Goal: Task Accomplishment & Management: Use online tool/utility

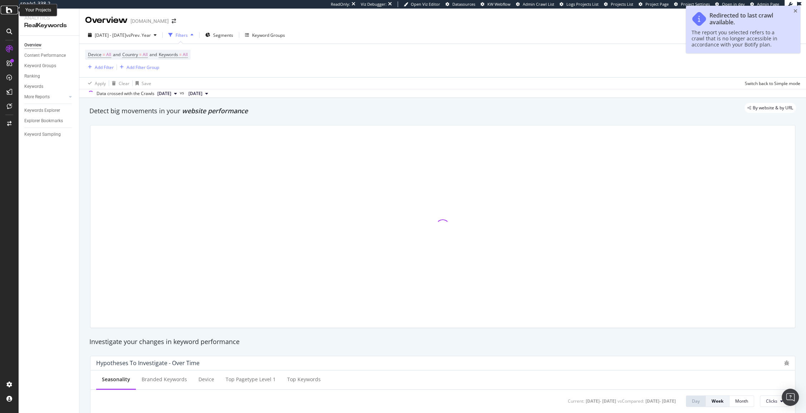
click at [10, 11] on icon at bounding box center [9, 10] width 6 height 9
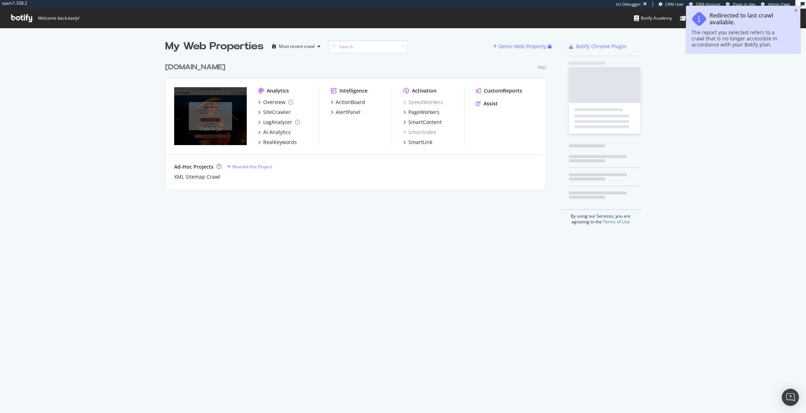
scroll to position [135, 386]
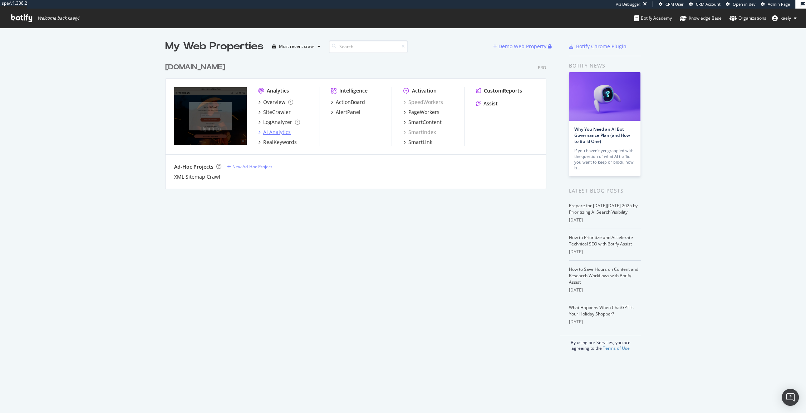
click at [277, 133] on div "AI Analytics" at bounding box center [277, 132] width 28 height 7
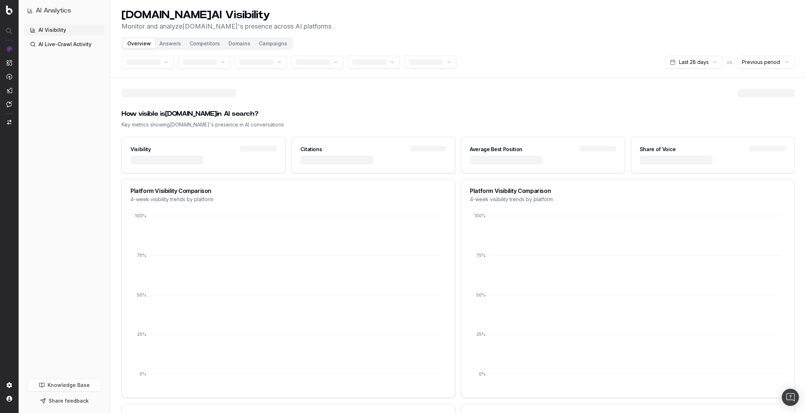
click at [222, 167] on div at bounding box center [203, 164] width 163 height 17
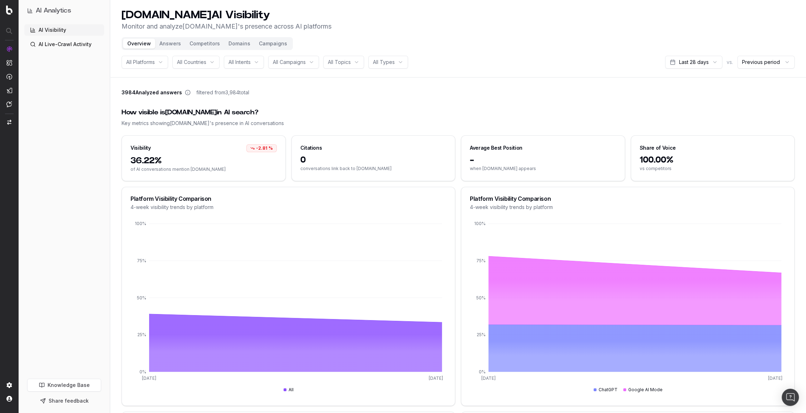
click at [185, 43] on button "Competitors" at bounding box center [204, 44] width 39 height 10
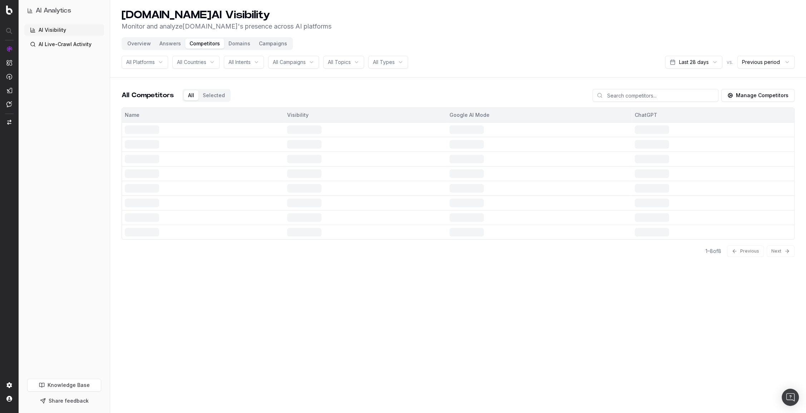
click at [195, 43] on button "Competitors" at bounding box center [204, 44] width 39 height 10
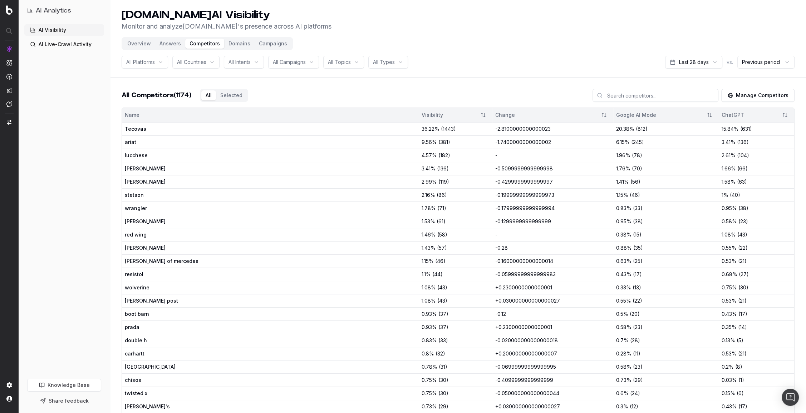
click at [137, 50] on header "[DOMAIN_NAME] AI Visibility Monitor and analyze [DOMAIN_NAME] 's presence acros…" at bounding box center [457, 39] width 695 height 78
click at [137, 49] on div "Overview Answers Competitors Domains Campaigns" at bounding box center [207, 43] width 171 height 13
click at [135, 42] on button "Overview" at bounding box center [139, 44] width 32 height 10
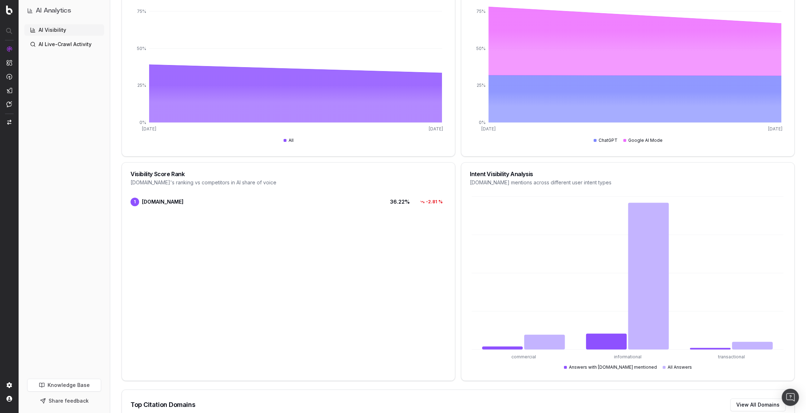
scroll to position [364, 0]
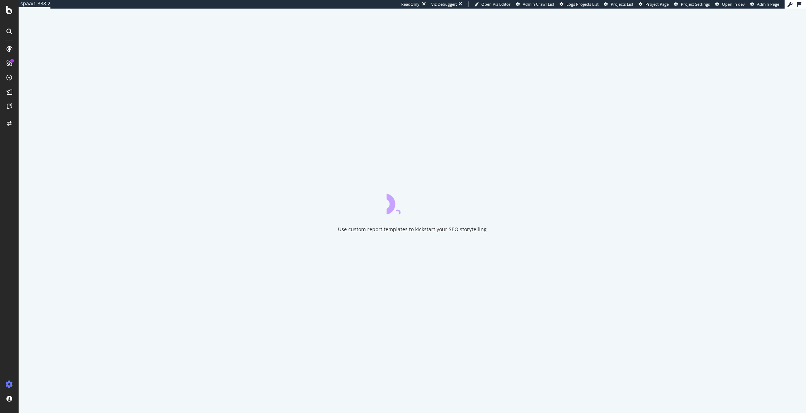
click at [12, 16] on div at bounding box center [9, 206] width 19 height 413
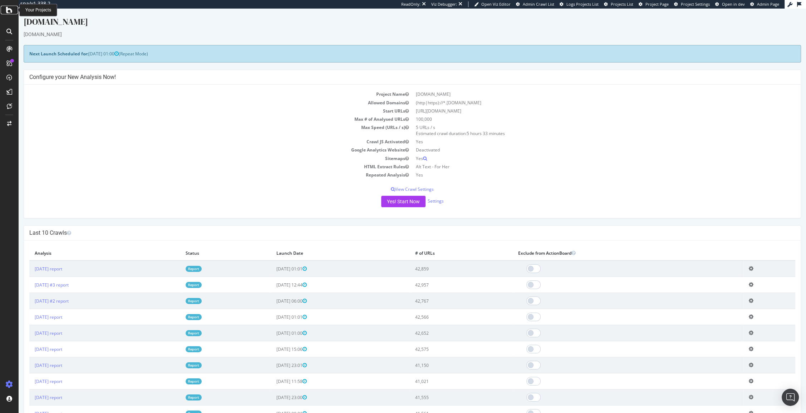
click at [5, 12] on div at bounding box center [9, 10] width 17 height 9
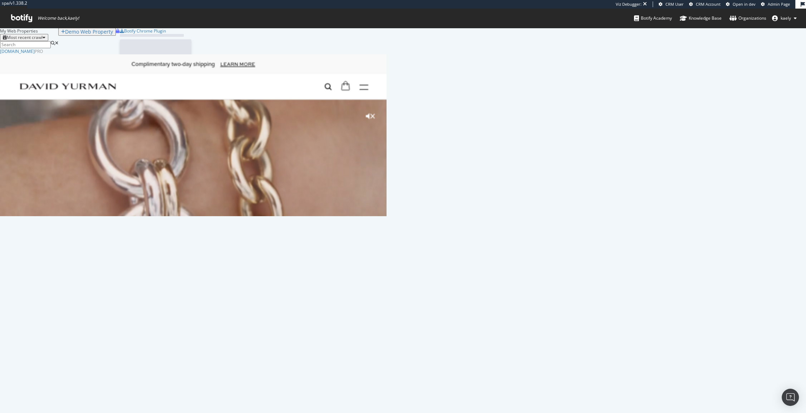
scroll to position [168, 386]
click at [51, 413] on div "AI Analytics" at bounding box center [38, 417] width 28 height 7
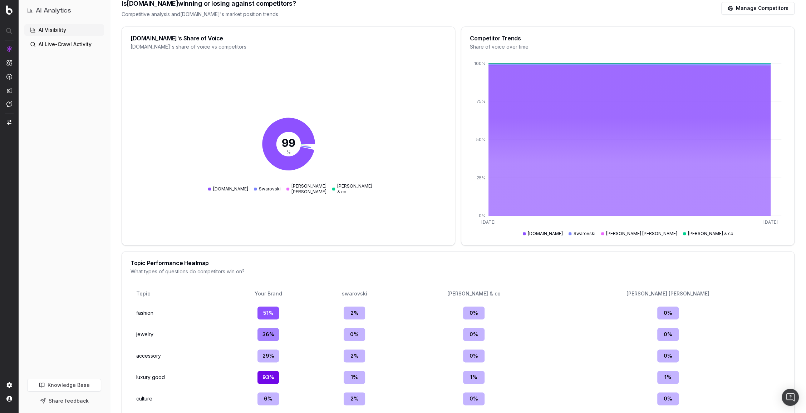
scroll to position [974, 0]
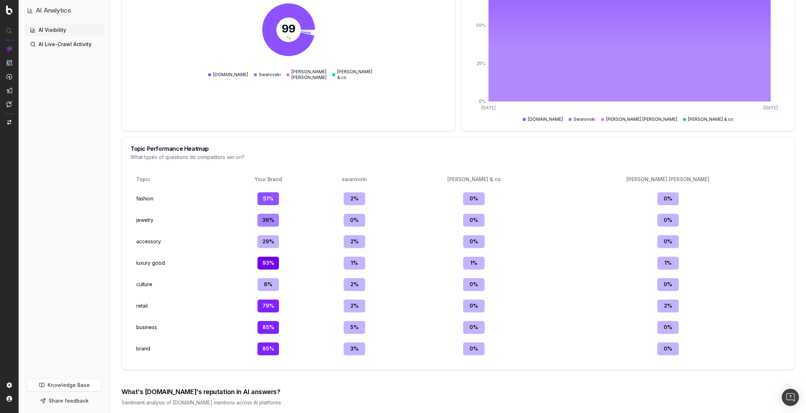
click at [387, 196] on td "2 %" at bounding box center [354, 198] width 80 height 19
click at [353, 205] on table "Topic Your Brand swarovski tiffany & co neiman marcus fashion 51 % 2 % 0 % 0 % …" at bounding box center [457, 265] width 655 height 192
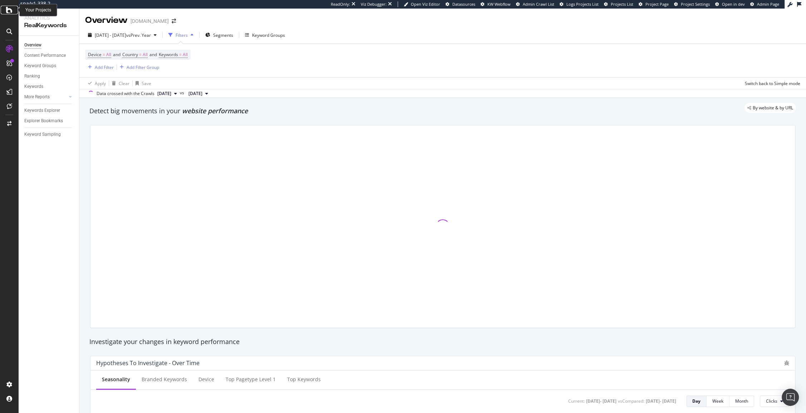
click at [9, 8] on icon at bounding box center [9, 10] width 6 height 9
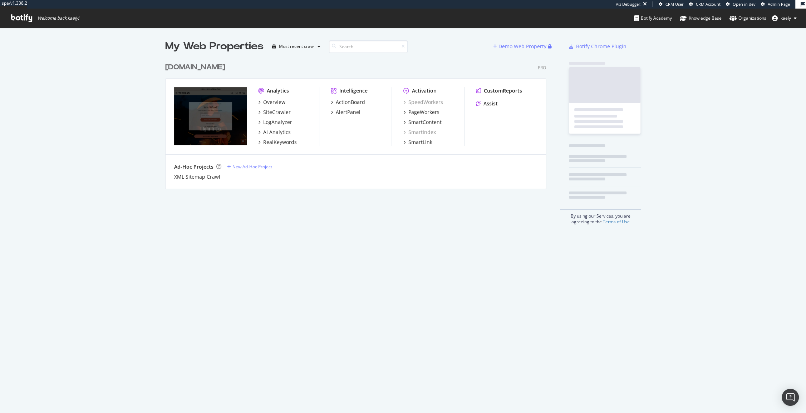
scroll to position [135, 386]
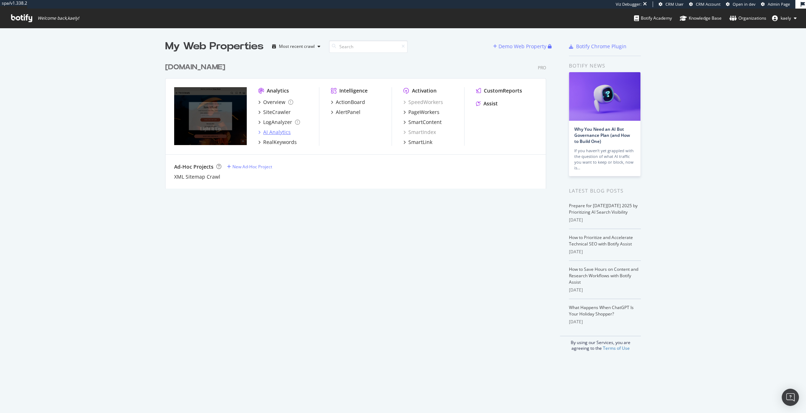
click at [278, 132] on div "AI Analytics" at bounding box center [277, 132] width 28 height 7
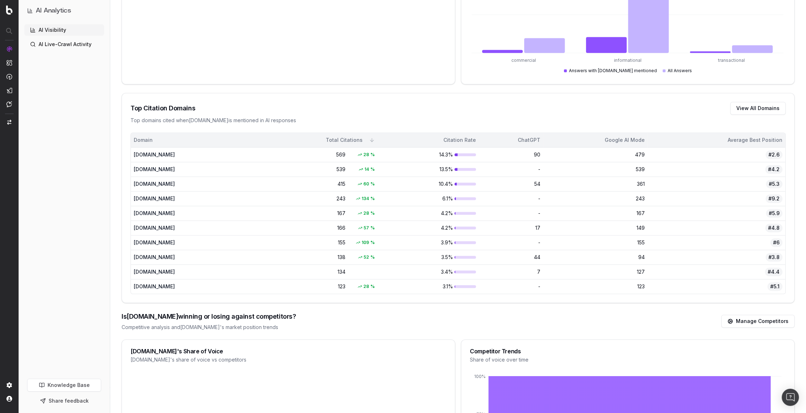
scroll to position [549, 0]
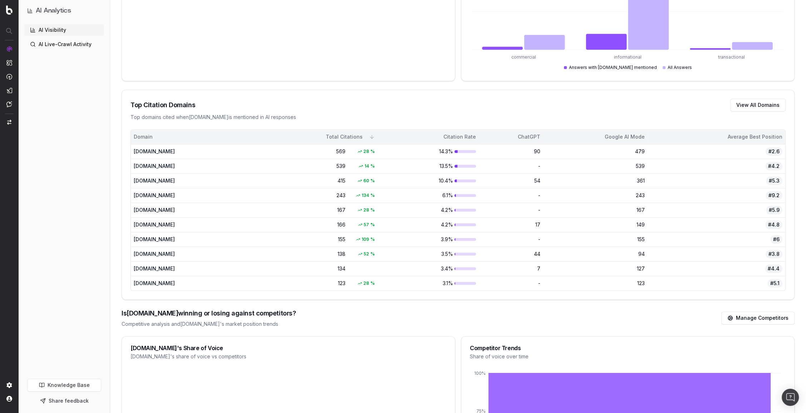
click at [345, 152] on div "569" at bounding box center [333, 151] width 24 height 7
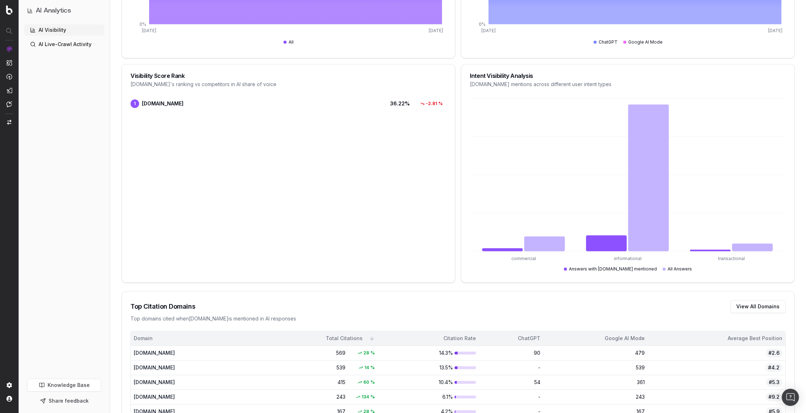
scroll to position [0, 0]
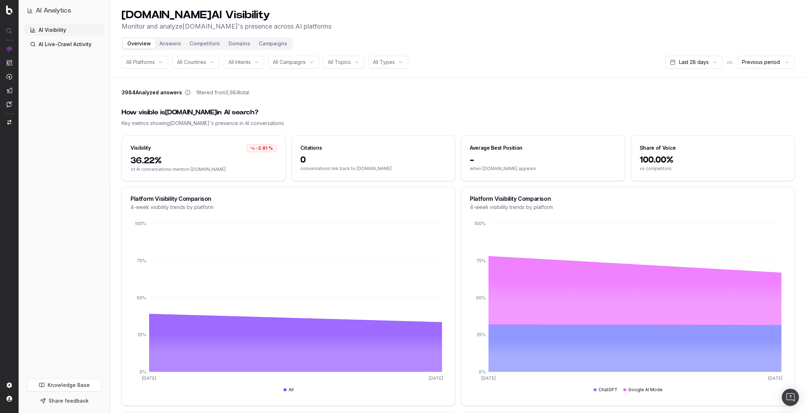
click at [708, 63] on html "AI Analytics AI Visibility AI Live-Crawl Activity Knowledge Base Share feedback…" at bounding box center [403, 206] width 806 height 413
click at [172, 45] on button "Answers" at bounding box center [170, 44] width 30 height 10
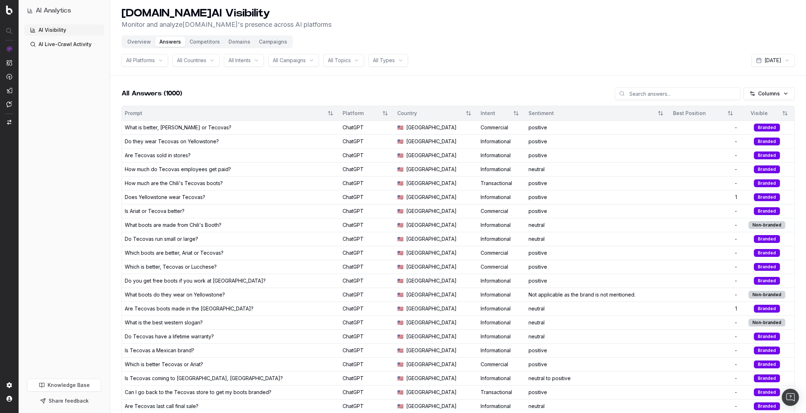
scroll to position [2, 0]
click at [149, 61] on span "All Platforms" at bounding box center [140, 59] width 29 height 7
click at [194, 53] on header "tecovas.com AI Visibility Monitor and analyze tecovas.com 's presence across AI…" at bounding box center [457, 37] width 695 height 78
click at [195, 63] on span "All Countries" at bounding box center [191, 59] width 29 height 7
click at [244, 60] on span "All Intents" at bounding box center [239, 59] width 22 height 7
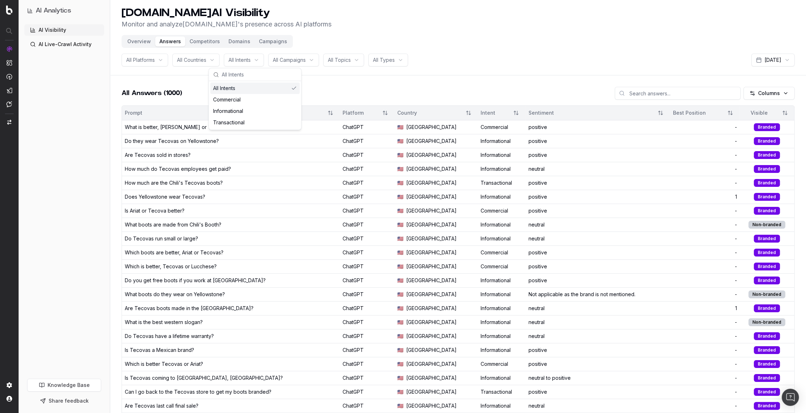
click at [294, 64] on div "All Campaigns" at bounding box center [293, 60] width 51 height 13
click at [337, 63] on span "All Topics" at bounding box center [339, 59] width 23 height 7
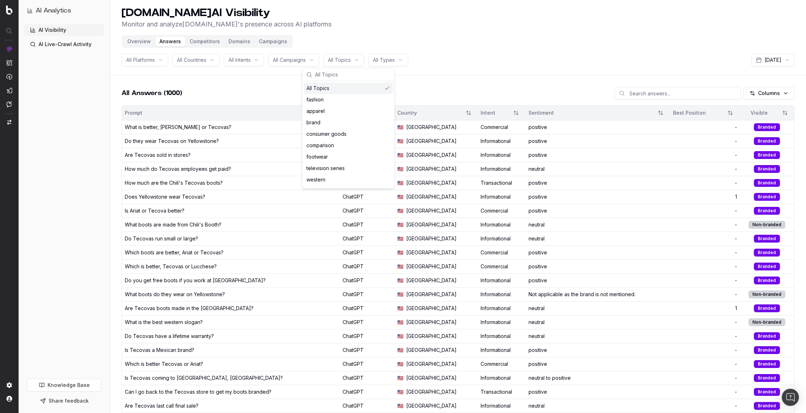
click at [311, 61] on div "All Campaigns" at bounding box center [293, 60] width 51 height 13
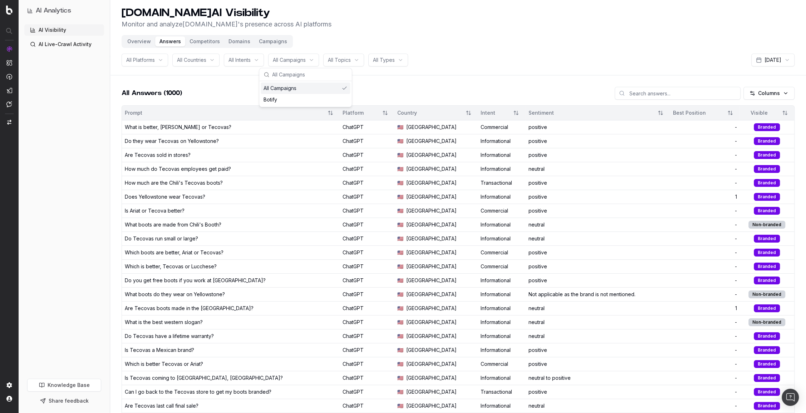
click at [342, 61] on span "All Topics" at bounding box center [339, 59] width 23 height 7
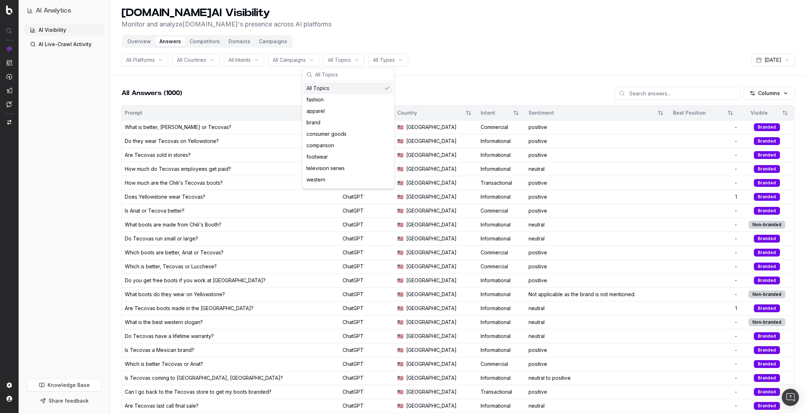
click at [383, 64] on html "AI Analytics AI Visibility AI Live-Crawl Activity Knowledge Base Share feedback…" at bounding box center [403, 204] width 806 height 413
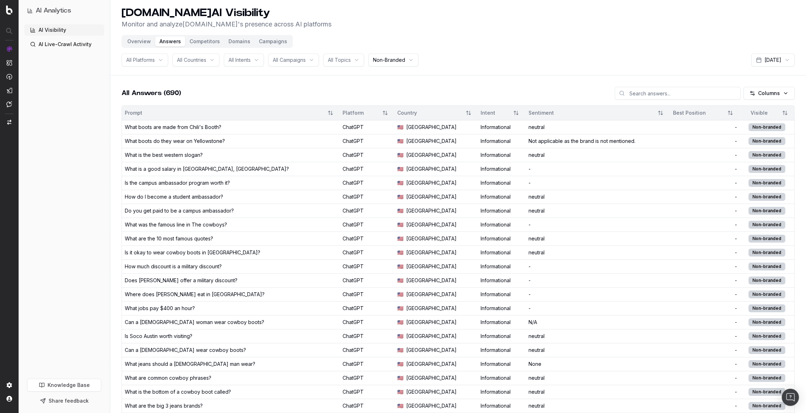
click at [196, 43] on button "Competitors" at bounding box center [204, 41] width 39 height 10
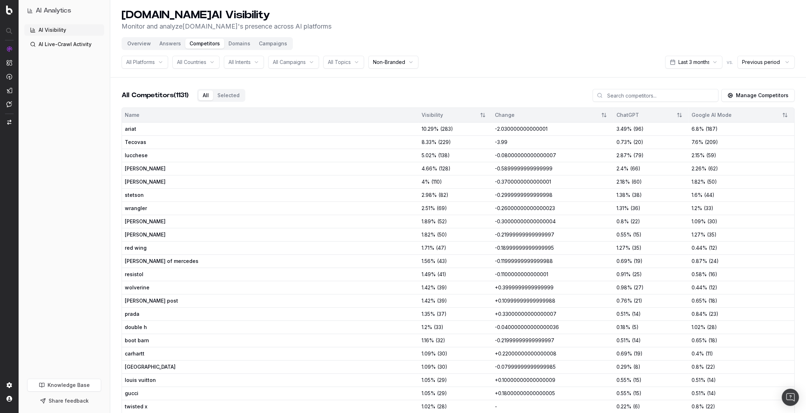
click at [740, 97] on button "Manage Competitors" at bounding box center [757, 95] width 73 height 13
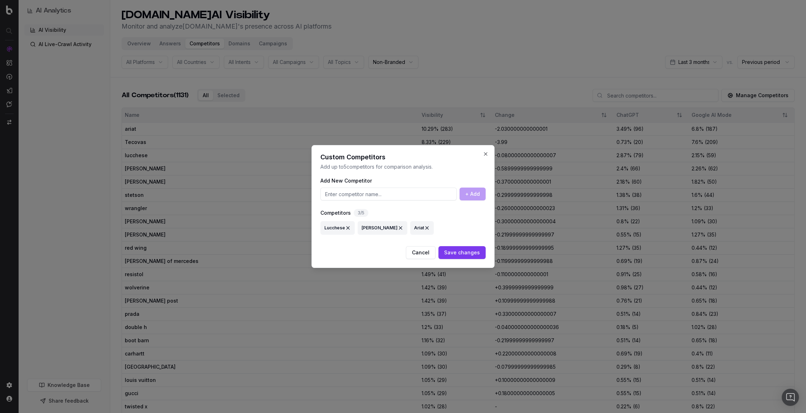
click at [397, 229] on button at bounding box center [400, 228] width 6 height 13
click at [347, 228] on button at bounding box center [348, 228] width 6 height 13
click at [353, 196] on input at bounding box center [388, 194] width 136 height 13
type input "Red Wing"
click at [470, 194] on button "+ Add" at bounding box center [472, 194] width 26 height 13
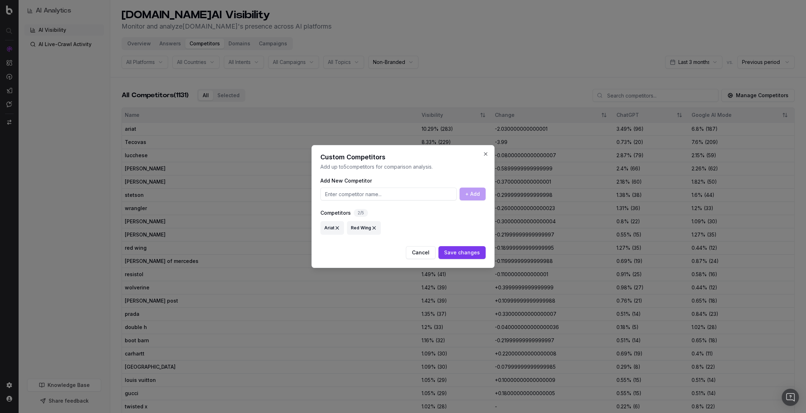
click at [421, 194] on input at bounding box center [388, 194] width 136 height 13
type input "Timberland"
click at [469, 199] on button "+ Add" at bounding box center [472, 194] width 26 height 13
click at [425, 198] on input at bounding box center [388, 194] width 136 height 13
type input "Brunt"
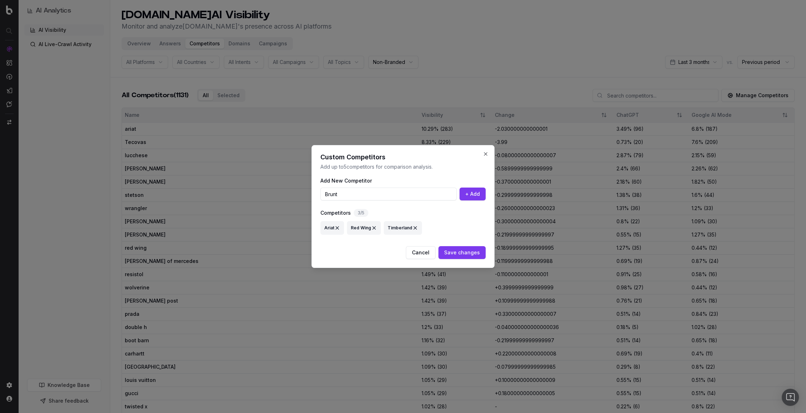
click at [469, 193] on button "+ Add" at bounding box center [472, 194] width 26 height 13
click at [417, 197] on input at bounding box center [388, 194] width 136 height 13
type input "Wolverine"
click at [455, 253] on button "Save changes" at bounding box center [461, 252] width 47 height 13
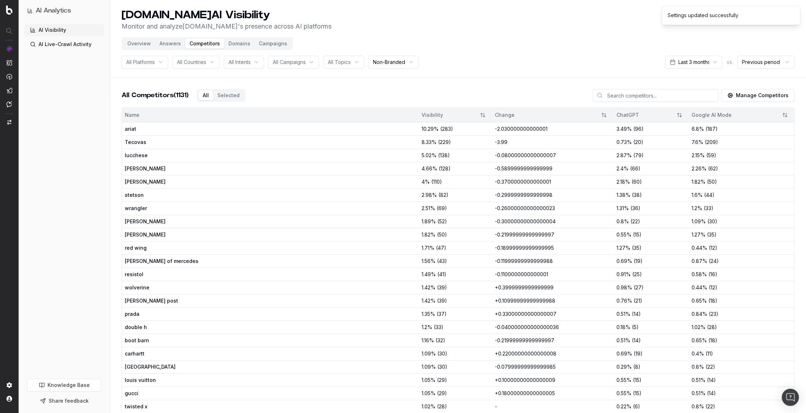
click at [492, 254] on td "-0.11999999999999988" at bounding box center [552, 260] width 121 height 13
click at [726, 20] on li "Settings updated successfully" at bounding box center [730, 15] width 139 height 19
click at [792, 14] on icon "Notifications (F8)" at bounding box center [794, 12] width 6 height 6
click at [762, 90] on button "Manage Competitors" at bounding box center [757, 95] width 73 height 13
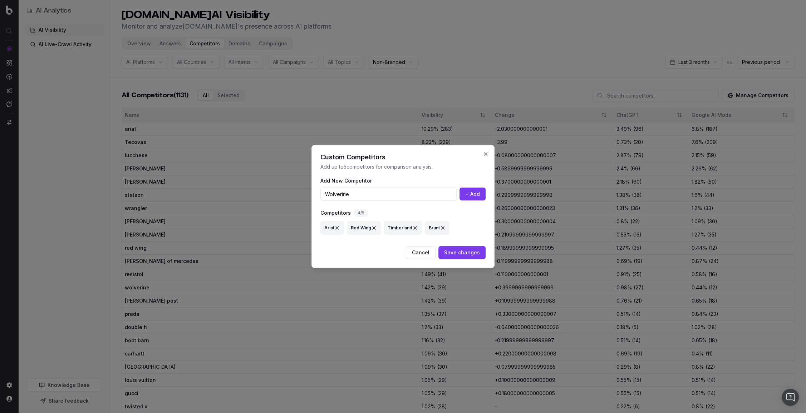
click at [467, 193] on button "+ Add" at bounding box center [472, 194] width 26 height 13
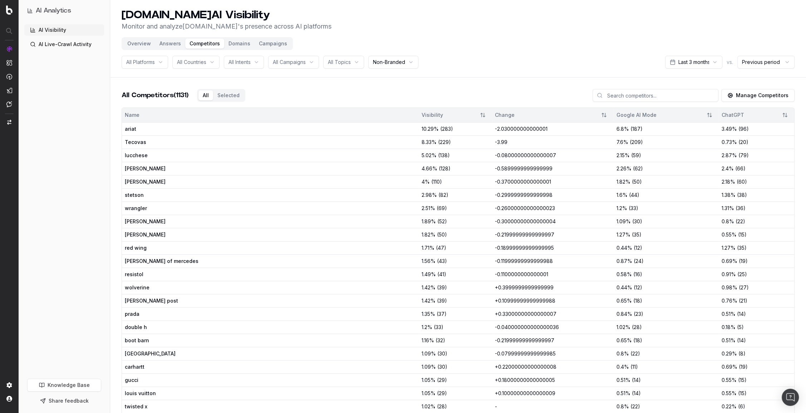
click at [242, 47] on button "Domains" at bounding box center [239, 44] width 30 height 10
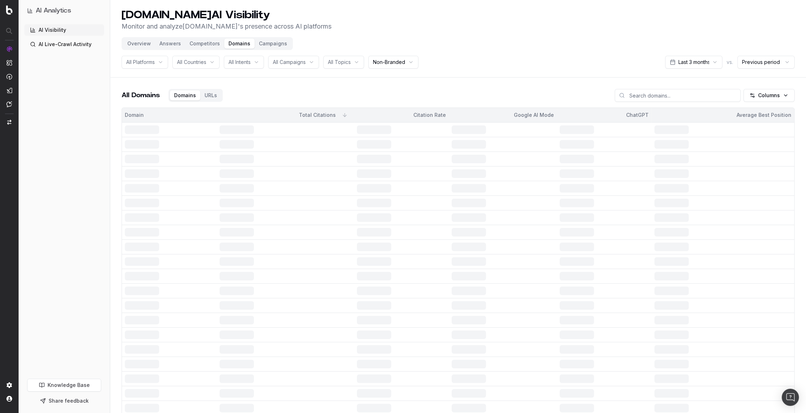
click at [206, 45] on button "Competitors" at bounding box center [204, 44] width 39 height 10
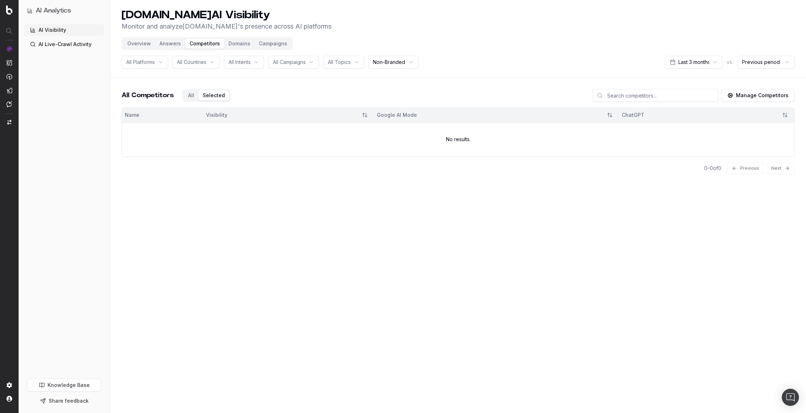
click at [224, 95] on button "Selected" at bounding box center [213, 95] width 31 height 10
click at [190, 94] on div "All Competitors All Selected" at bounding box center [176, 95] width 109 height 13
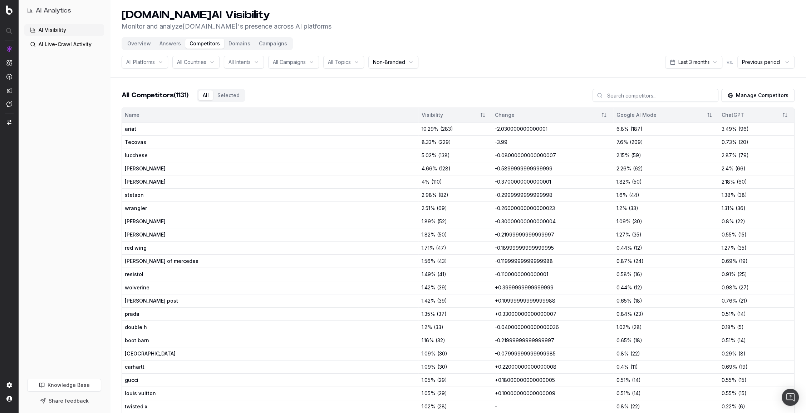
click at [239, 45] on button "Domains" at bounding box center [239, 44] width 30 height 10
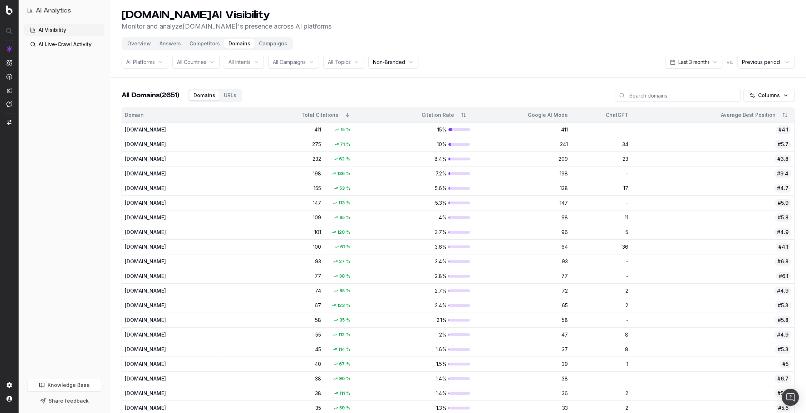
click at [270, 48] on button "Campaigns" at bounding box center [272, 44] width 37 height 10
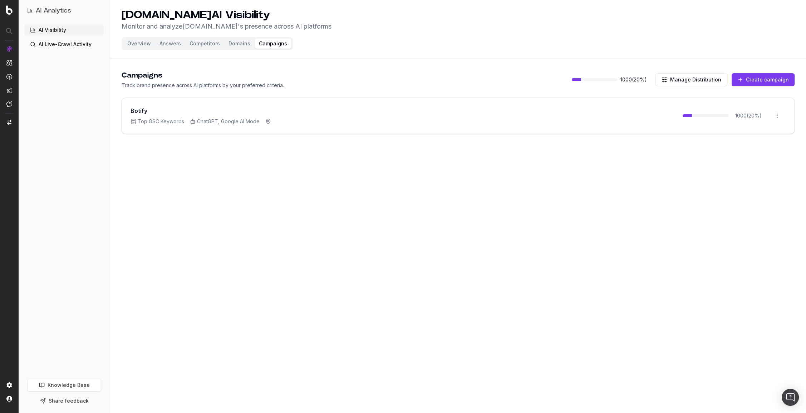
click at [777, 115] on html "AI Analytics AI Visibility AI Live-Crawl Activity Knowledge Base Share feedback…" at bounding box center [403, 206] width 806 height 413
click at [278, 70] on html "AI Analytics AI Visibility AI Live-Crawl Activity Knowledge Base Share feedback…" at bounding box center [403, 206] width 806 height 413
click at [142, 44] on button "Overview" at bounding box center [139, 44] width 32 height 10
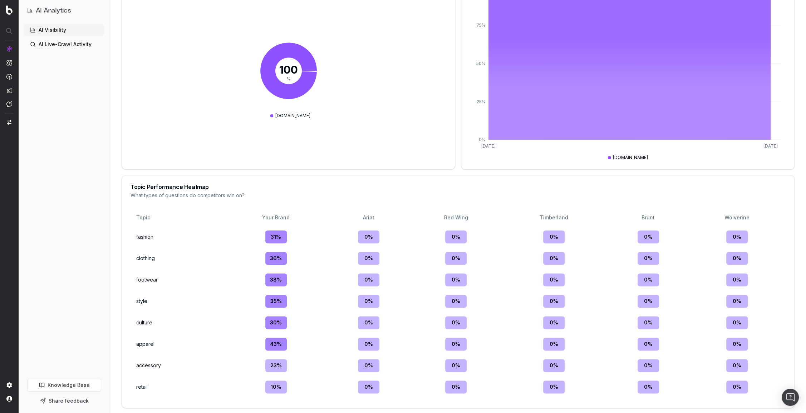
scroll to position [1035, 0]
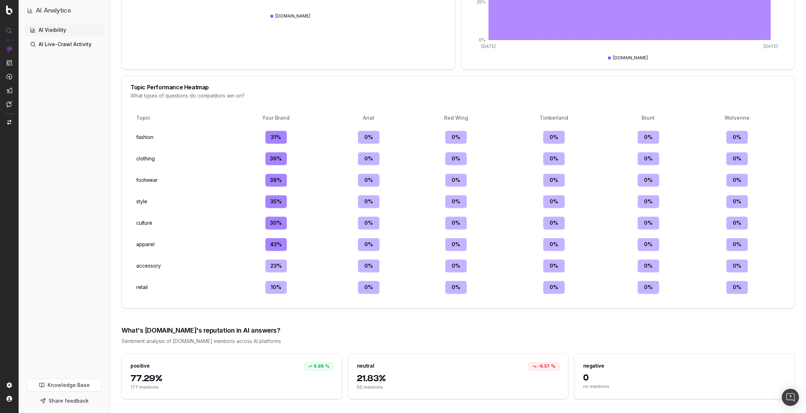
click at [60, 40] on link "AI Live-Crawl Activity" at bounding box center [64, 44] width 80 height 11
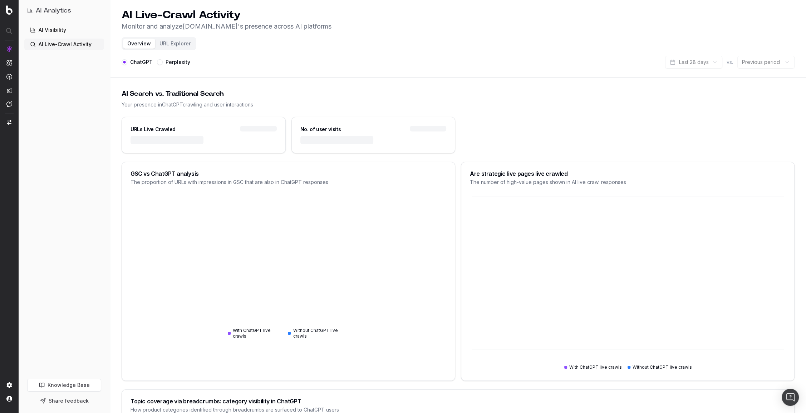
click at [74, 33] on link "AI Visibility" at bounding box center [64, 29] width 80 height 11
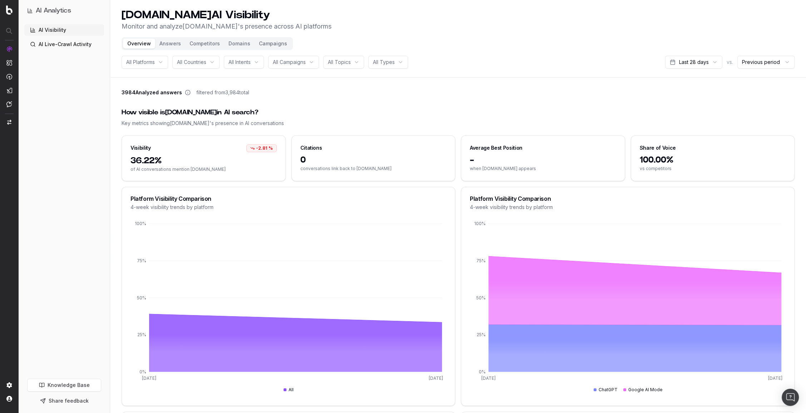
click at [54, 45] on link "AI Live-Crawl Activity" at bounding box center [64, 44] width 80 height 11
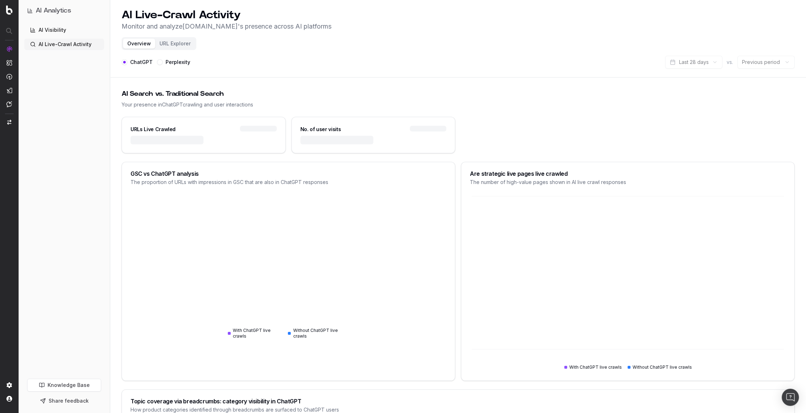
click at [56, 29] on link "AI Visibility" at bounding box center [64, 29] width 80 height 11
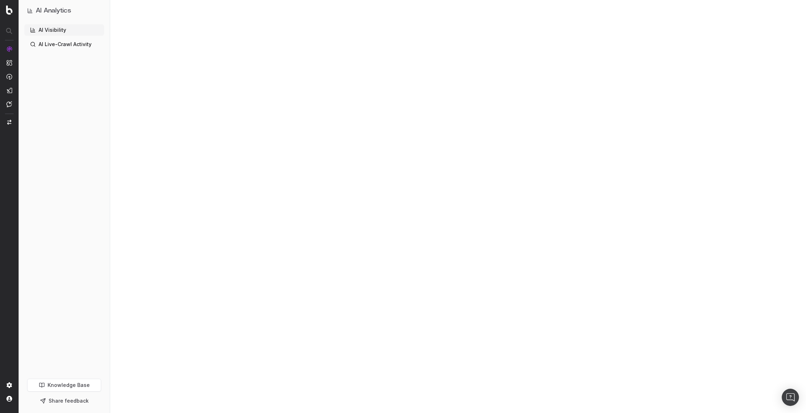
click at [56, 29] on link "AI Visibility" at bounding box center [64, 29] width 80 height 11
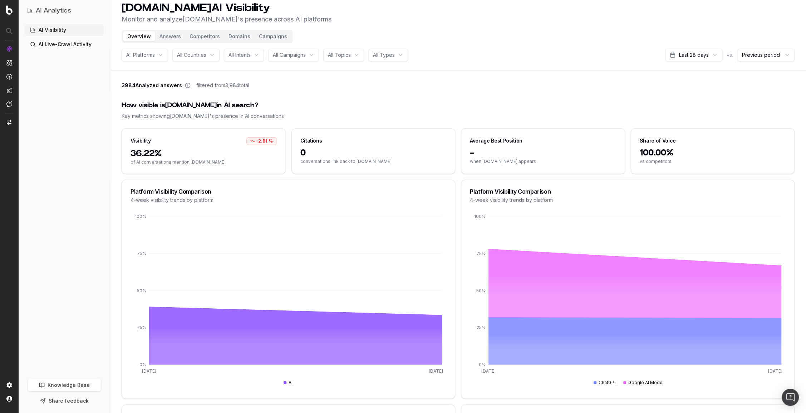
scroll to position [8, 0]
click at [195, 35] on button "Competitors" at bounding box center [204, 36] width 39 height 10
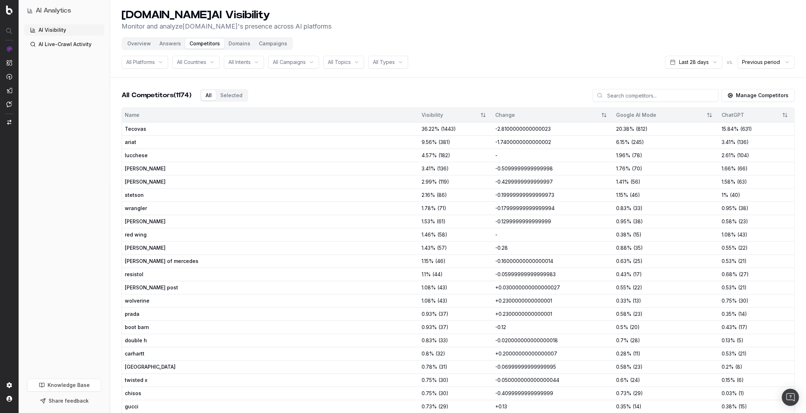
click at [232, 49] on div "Overview Answers Competitors Domains Campaigns" at bounding box center [207, 43] width 171 height 13
click at [231, 44] on button "Domains" at bounding box center [239, 44] width 30 height 10
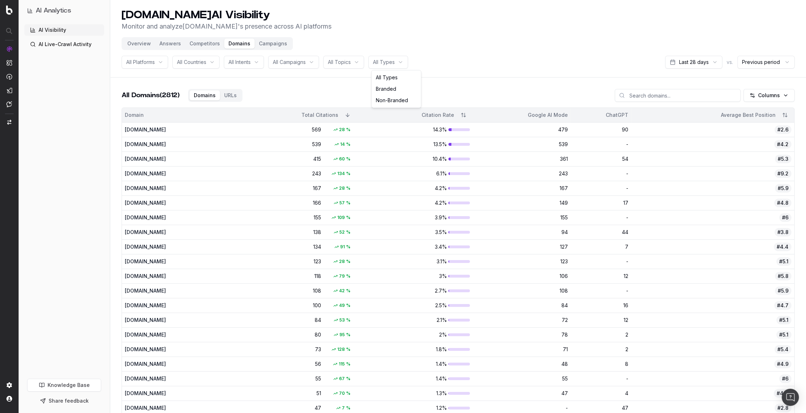
click at [389, 64] on html "AI Analytics AI Visibility AI Live-Crawl Activity Knowledge Base Share feedback…" at bounding box center [403, 206] width 806 height 413
click at [360, 64] on div "All Topics" at bounding box center [343, 62] width 41 height 13
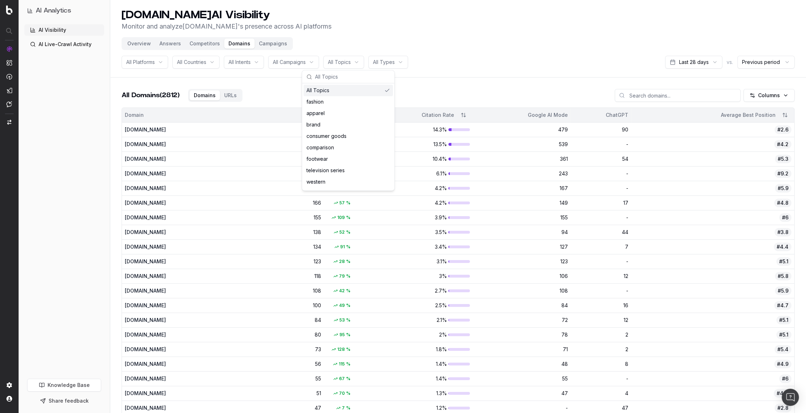
click at [360, 64] on div "All Topics" at bounding box center [343, 62] width 41 height 13
click at [321, 130] on div "569" at bounding box center [309, 129] width 24 height 7
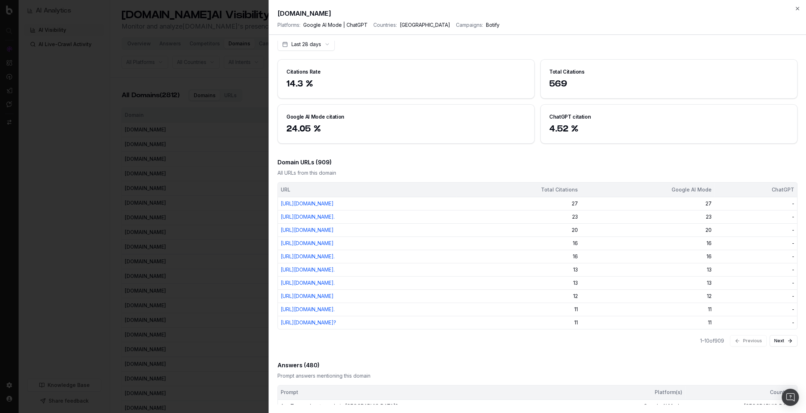
scroll to position [4, 0]
click at [358, 76] on div "Citations Rate" at bounding box center [406, 68] width 256 height 19
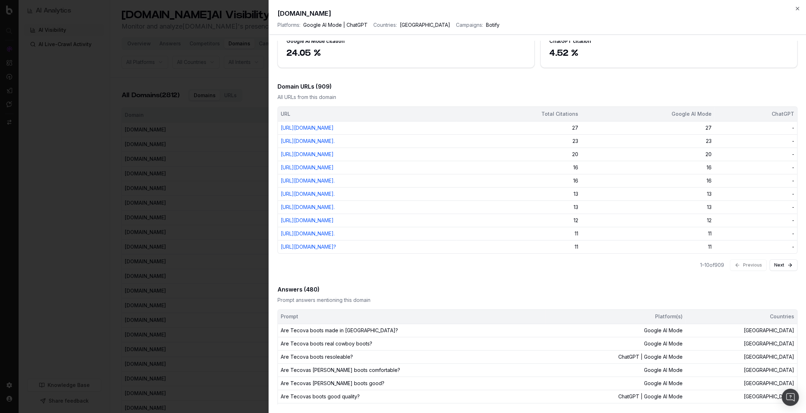
scroll to position [43, 0]
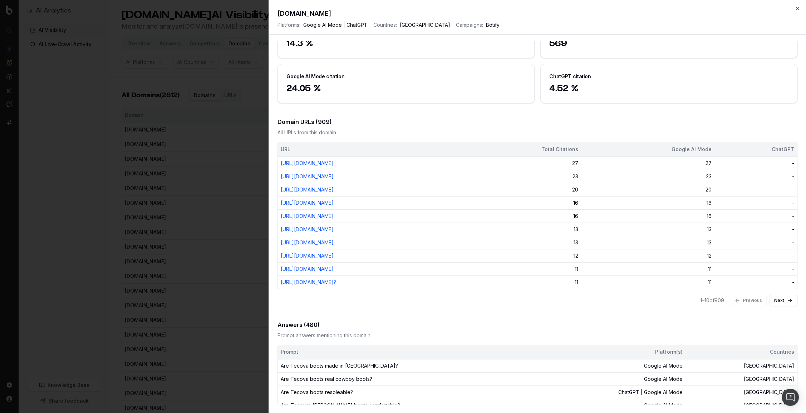
click at [789, 306] on button "Next" at bounding box center [783, 300] width 28 height 11
click at [784, 306] on button "Next" at bounding box center [783, 300] width 28 height 11
click at [757, 306] on button "Previous" at bounding box center [747, 300] width 37 height 11
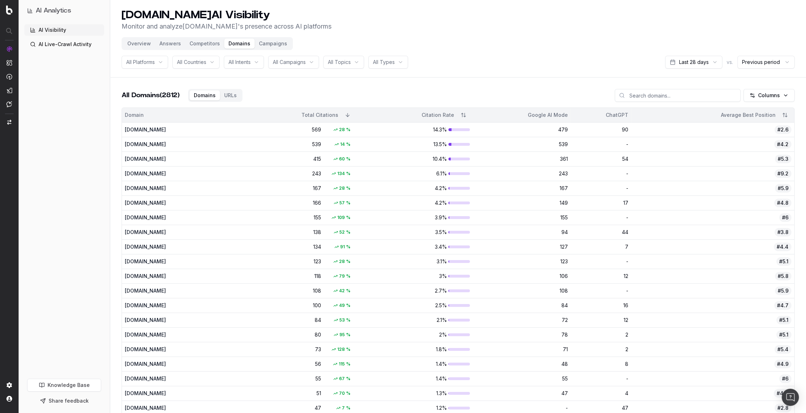
click at [188, 40] on button "Competitors" at bounding box center [204, 44] width 39 height 10
click at [197, 45] on button "Competitors" at bounding box center [204, 44] width 39 height 10
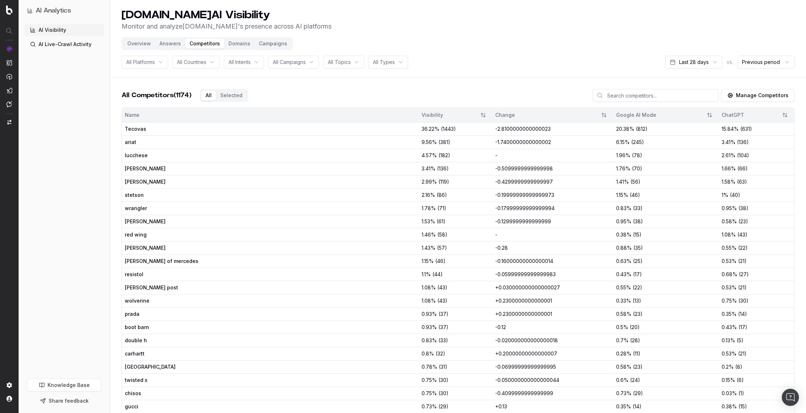
click at [237, 91] on div "All Competitors (1174) All Selected Manage Competitors" at bounding box center [458, 98] width 673 height 19
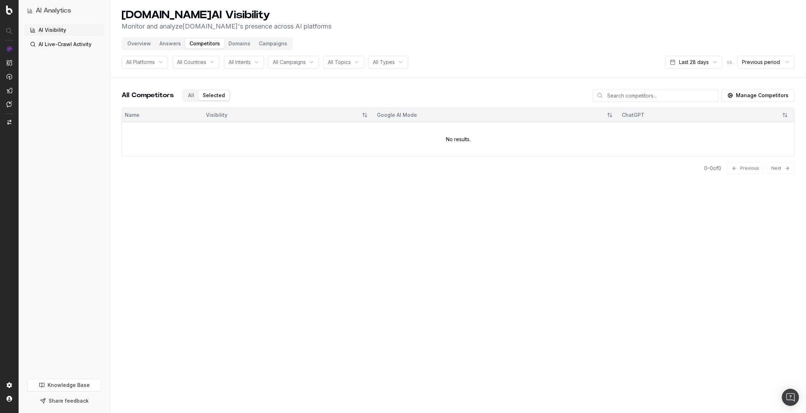
click at [761, 97] on button "Manage Competitors" at bounding box center [757, 95] width 73 height 13
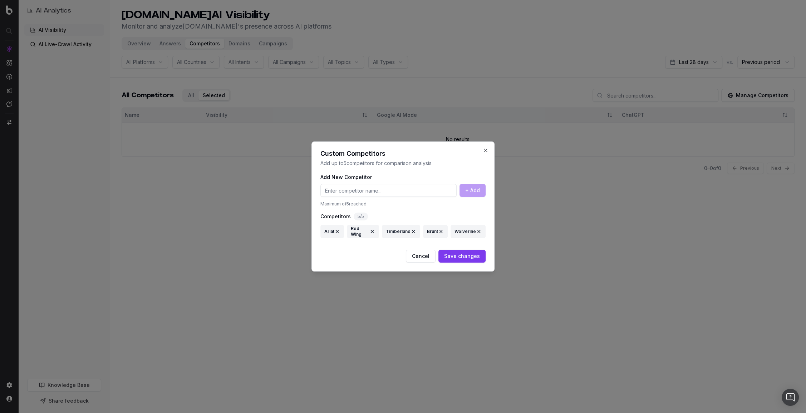
click at [485, 154] on h2 "Custom Competitors" at bounding box center [402, 153] width 165 height 6
click at [487, 149] on button "Close" at bounding box center [485, 151] width 6 height 6
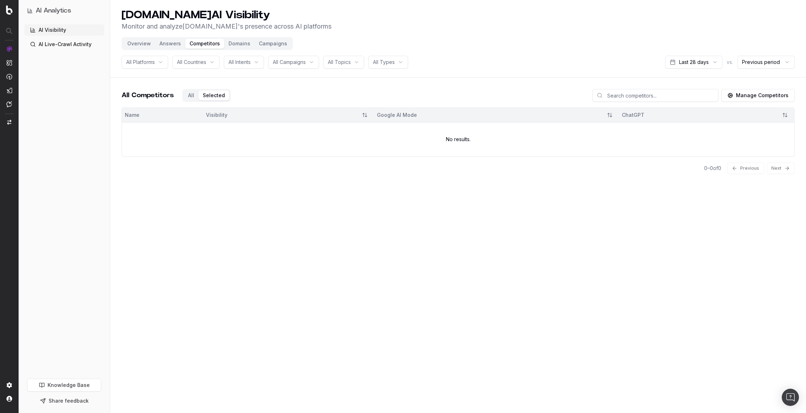
click at [556, 133] on td "No results." at bounding box center [458, 139] width 672 height 34
click at [537, 138] on td "No results." at bounding box center [458, 139] width 672 height 34
click at [193, 95] on div "All Competitors All Selected" at bounding box center [176, 95] width 109 height 13
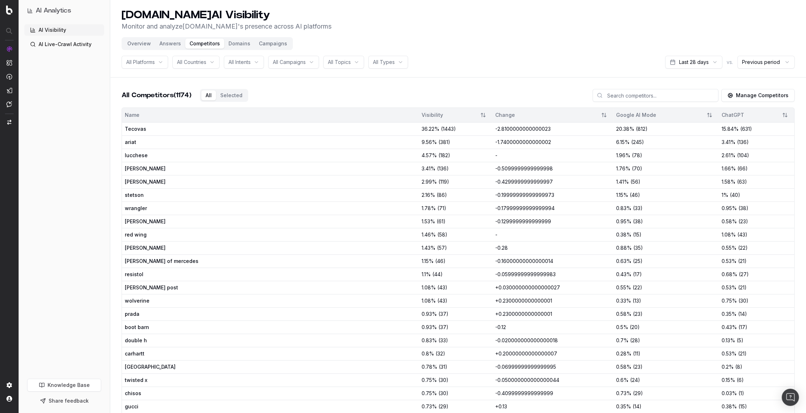
click at [694, 100] on input at bounding box center [655, 95] width 126 height 13
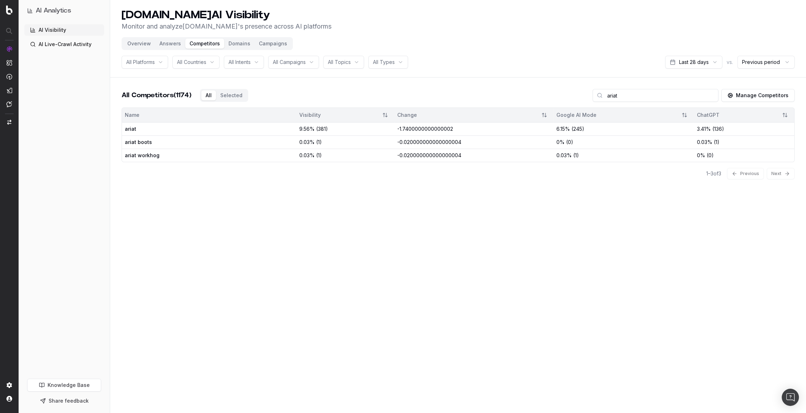
click at [129, 128] on span "ariat" at bounding box center [167, 128] width 84 height 7
click at [394, 144] on td "-0.020000000000000004" at bounding box center [473, 141] width 159 height 13
click at [547, 150] on td "-0.020000000000000004" at bounding box center [473, 155] width 159 height 13
click at [217, 91] on div "All Selected" at bounding box center [224, 95] width 48 height 13
click at [224, 94] on button "Selected" at bounding box center [231, 95] width 31 height 10
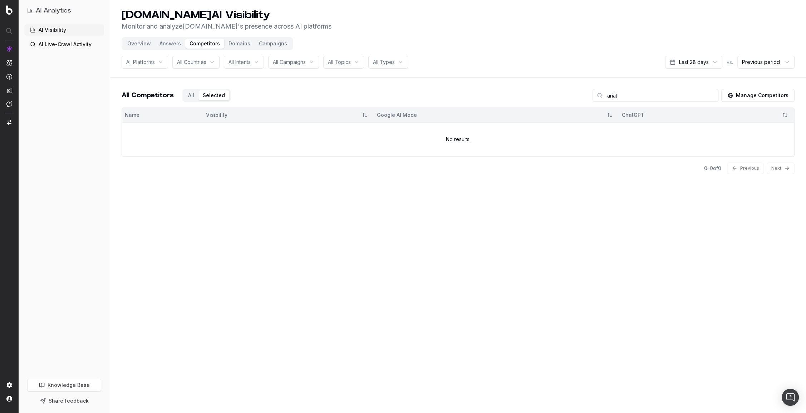
click at [204, 99] on button "Selected" at bounding box center [213, 95] width 31 height 10
click at [199, 99] on button "Selected" at bounding box center [213, 95] width 31 height 10
click at [192, 96] on div "All Competitors All Selected" at bounding box center [176, 95] width 109 height 13
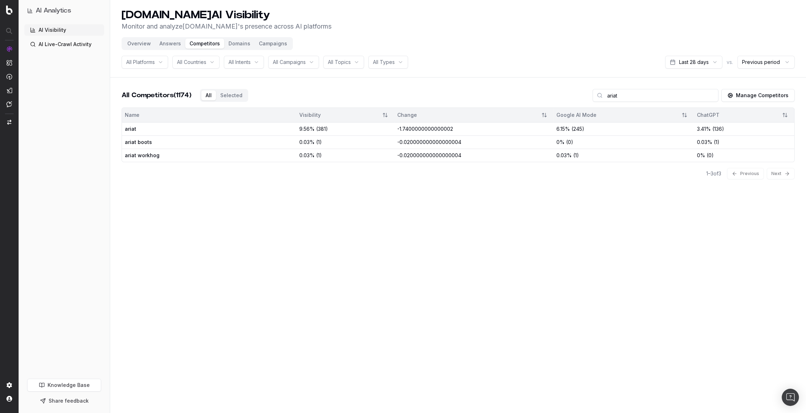
drag, startPoint x: 697, startPoint y: 101, endPoint x: 627, endPoint y: 98, distance: 69.4
click at [628, 98] on input "ariat" at bounding box center [655, 95] width 126 height 13
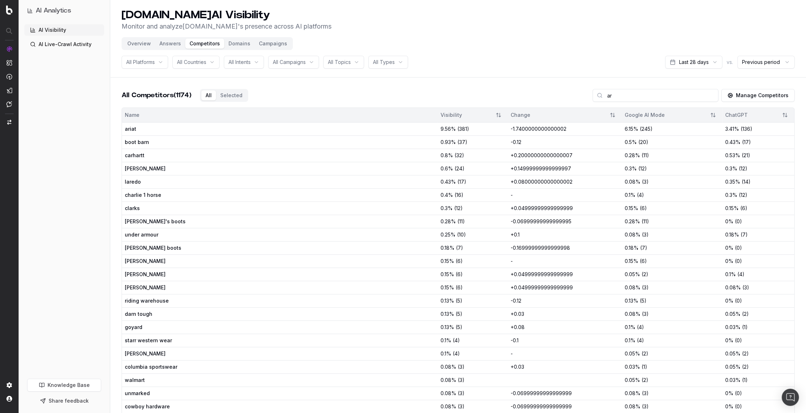
type input "a"
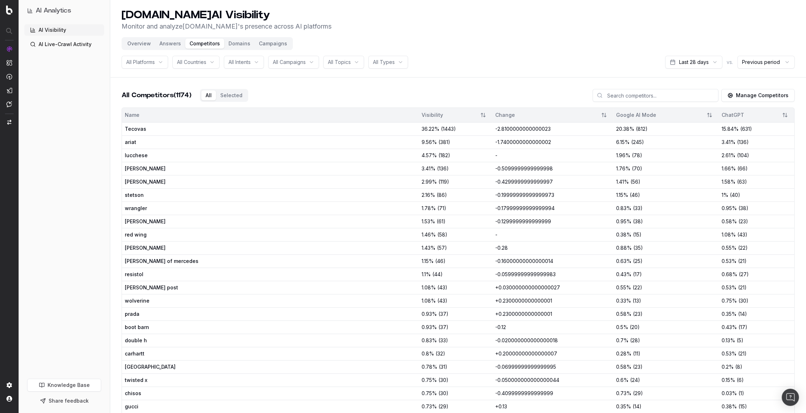
click at [238, 53] on header "[DOMAIN_NAME] AI Visibility Monitor and analyze [DOMAIN_NAME] 's presence acros…" at bounding box center [457, 39] width 695 height 78
click at [237, 45] on button "Domains" at bounding box center [239, 44] width 30 height 10
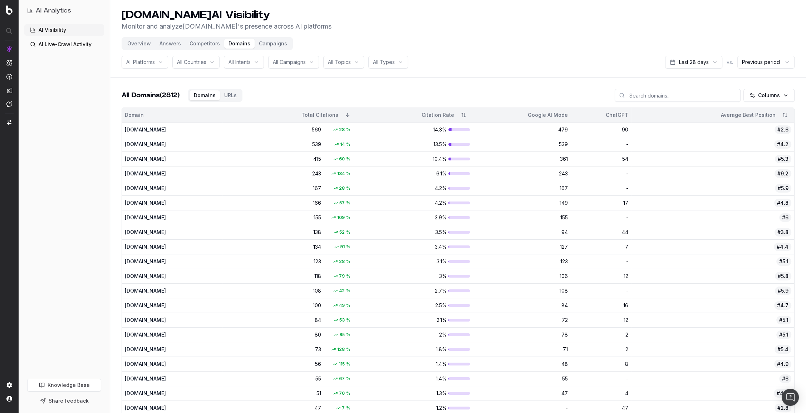
click at [237, 45] on button "Domains" at bounding box center [239, 44] width 30 height 10
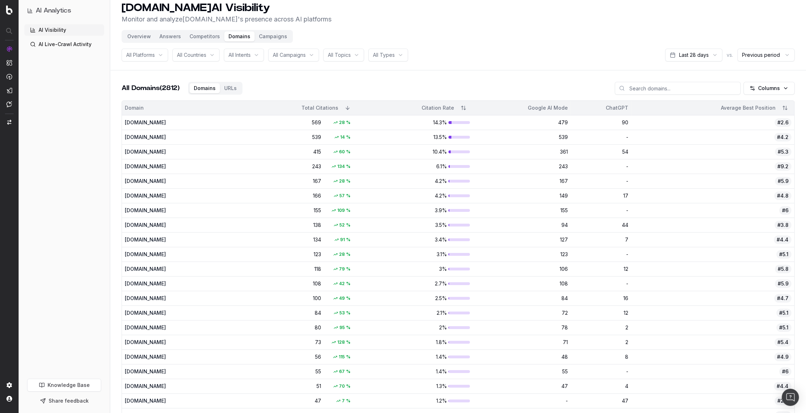
click at [213, 121] on div "[DOMAIN_NAME]" at bounding box center [172, 122] width 95 height 7
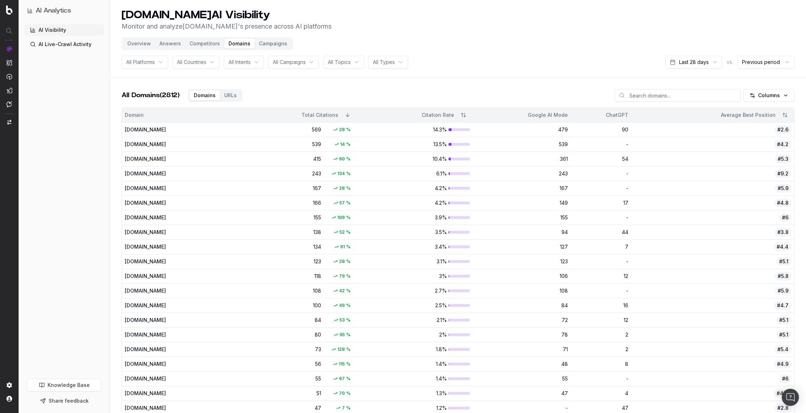
click at [669, 94] on input at bounding box center [677, 95] width 126 height 13
type input "ariat"
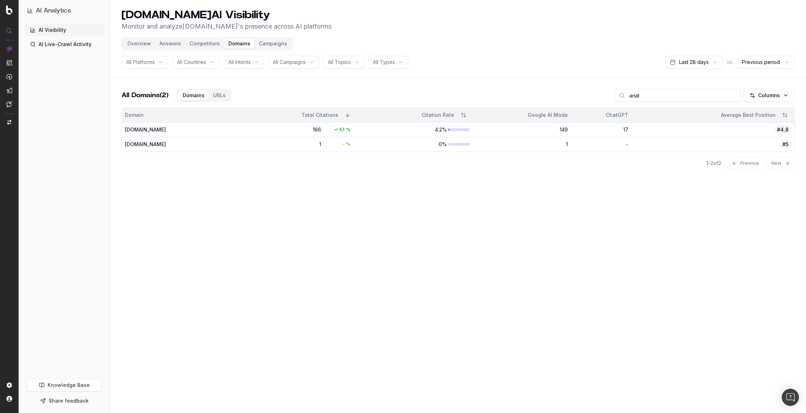
click at [308, 129] on div "166" at bounding box center [309, 129] width 24 height 7
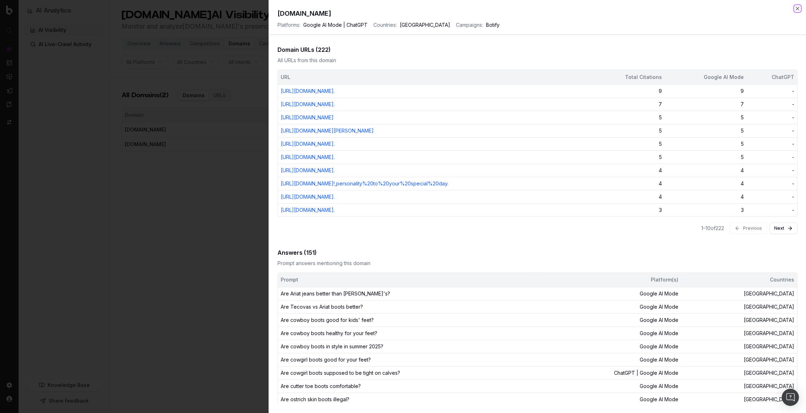
scroll to position [115, 0]
click at [762, 264] on div "Last 28 days Citations Rate 4.2 % Total Citations 166 Google AI Mode citation 7…" at bounding box center [537, 223] width 537 height 364
click at [780, 234] on button "Next" at bounding box center [783, 228] width 28 height 11
click at [780, 240] on div "11 – 20 of 222 Previous Next" at bounding box center [537, 228] width 520 height 23
click at [762, 240] on div "11 – 20 of 222 Previous Next" at bounding box center [537, 228] width 520 height 23
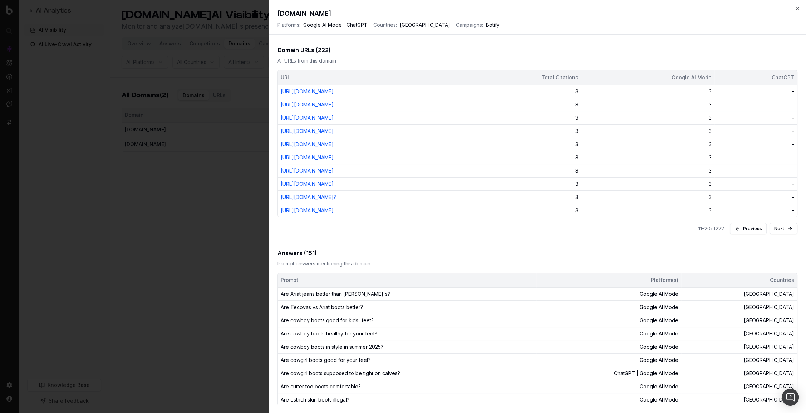
click at [758, 234] on button "Previous" at bounding box center [747, 228] width 37 height 11
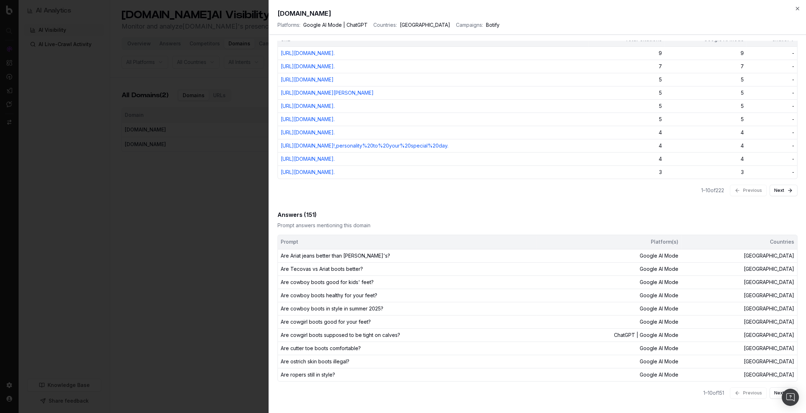
scroll to position [171, 0]
click at [651, 269] on div "Google AI Mode" at bounding box center [608, 269] width 139 height 7
click at [776, 392] on button "Next" at bounding box center [783, 392] width 28 height 11
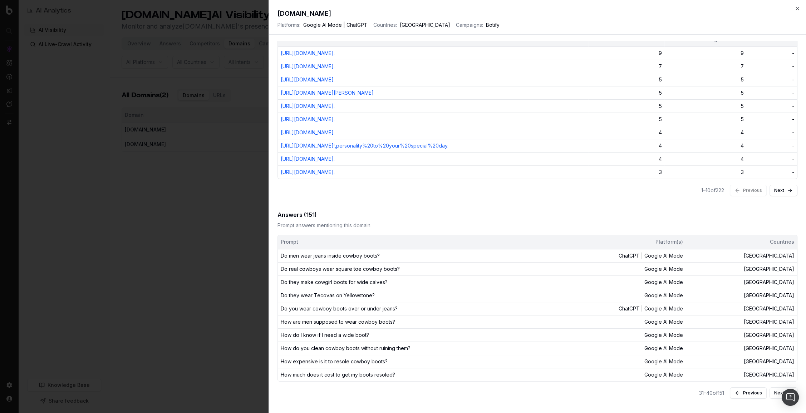
click at [761, 397] on button "Previous" at bounding box center [747, 392] width 37 height 11
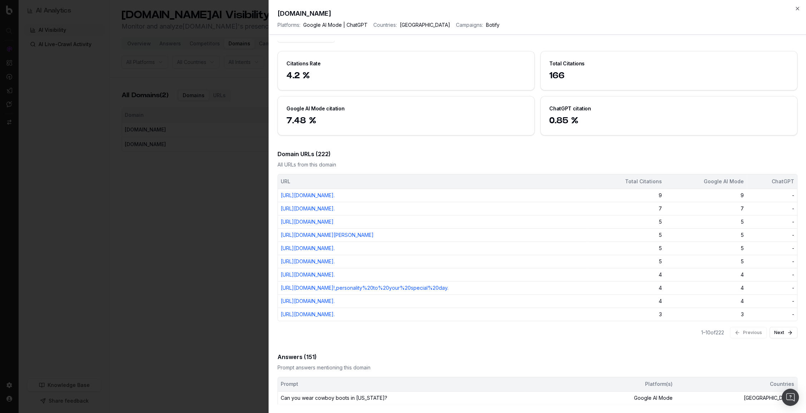
scroll to position [0, 0]
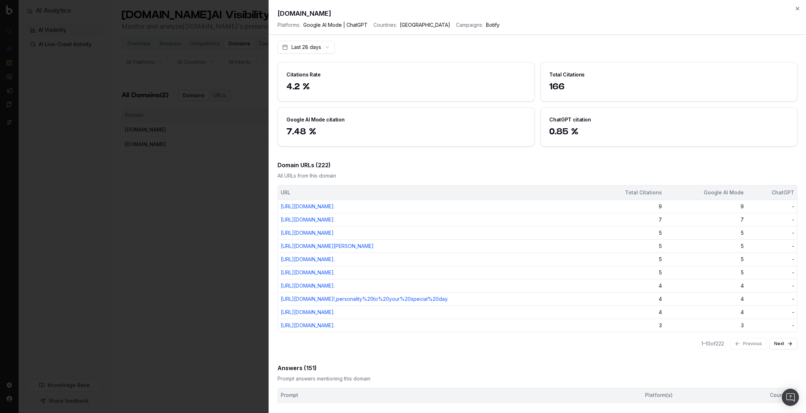
click at [271, 129] on div "Last 28 days Citations Rate 4.2 % Total Citations 166 Google AI Mode citation 7…" at bounding box center [537, 223] width 537 height 364
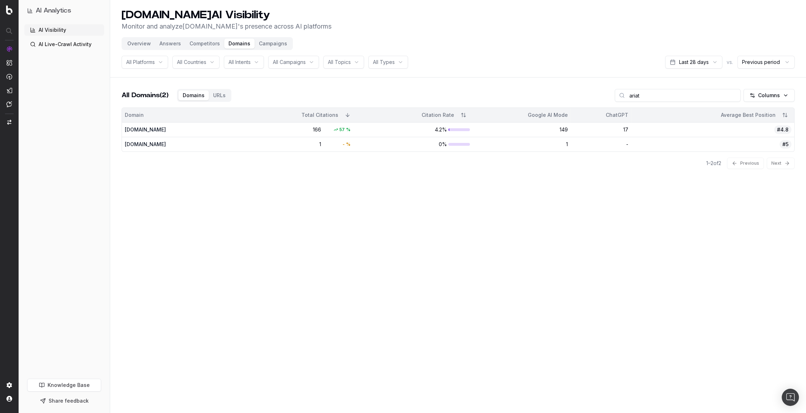
click at [270, 45] on button "Campaigns" at bounding box center [272, 44] width 37 height 10
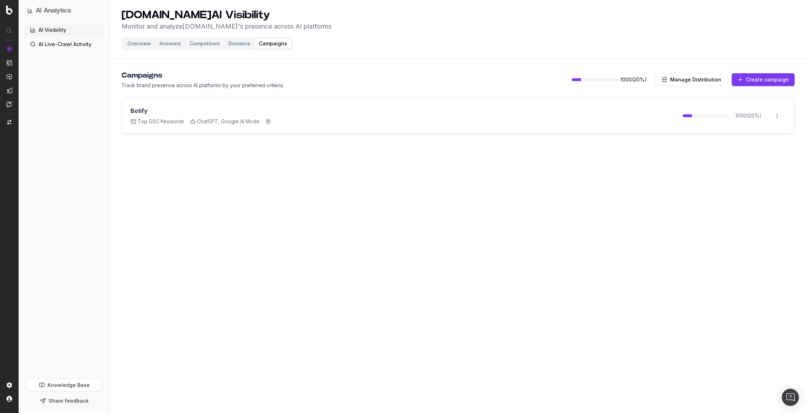
click at [226, 120] on span "ChatGPT, Google AI Mode" at bounding box center [225, 121] width 70 height 7
click at [753, 84] on button "Create campaign" at bounding box center [762, 79] width 63 height 13
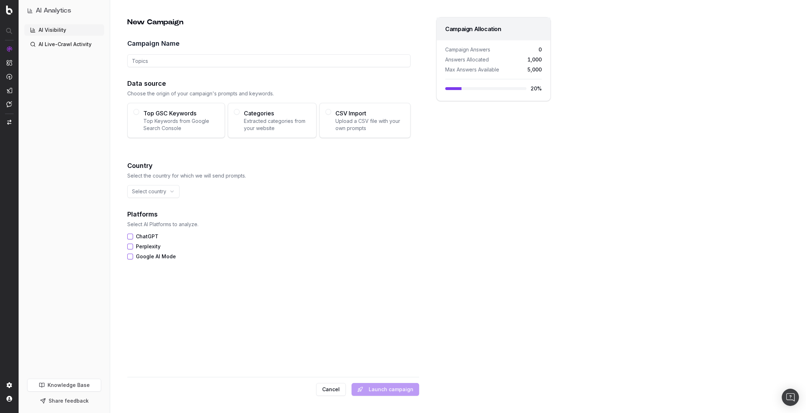
click at [212, 60] on input "Campaign Name" at bounding box center [268, 60] width 283 height 13
click at [255, 130] on span "Extracted categories from your website" at bounding box center [277, 125] width 66 height 14
click at [239, 115] on button "Categories Extracted categories from your website" at bounding box center [237, 112] width 6 height 6
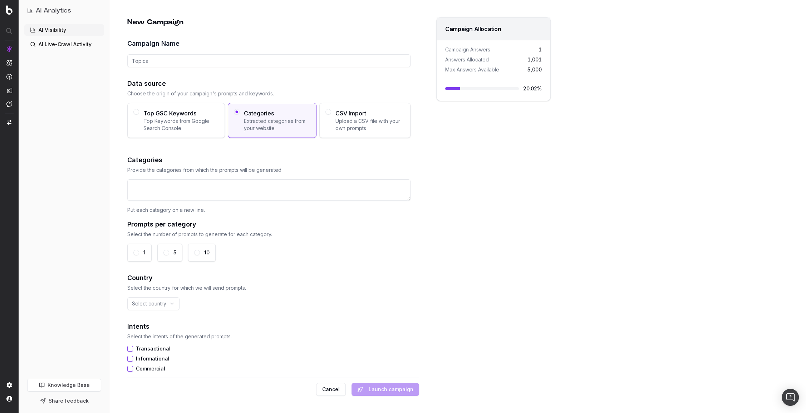
click at [257, 194] on textarea at bounding box center [268, 189] width 283 height 21
click at [202, 126] on span "Top Keywords from Google Search Console" at bounding box center [180, 125] width 75 height 14
click at [139, 115] on button "Top GSC Keywords Top Keywords from Google Search Console" at bounding box center [136, 112] width 6 height 6
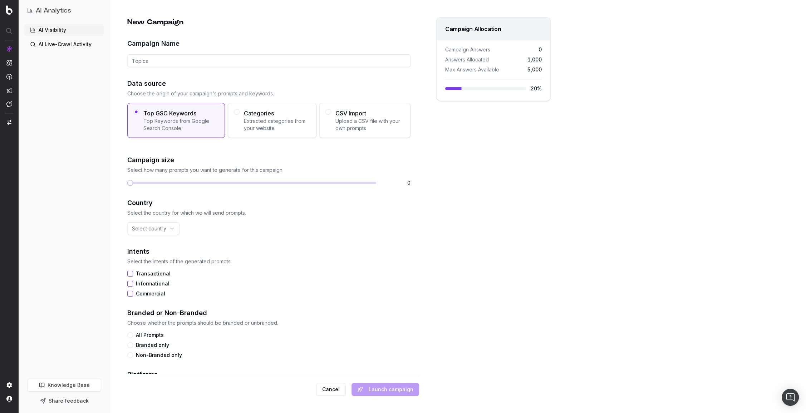
scroll to position [53, 0]
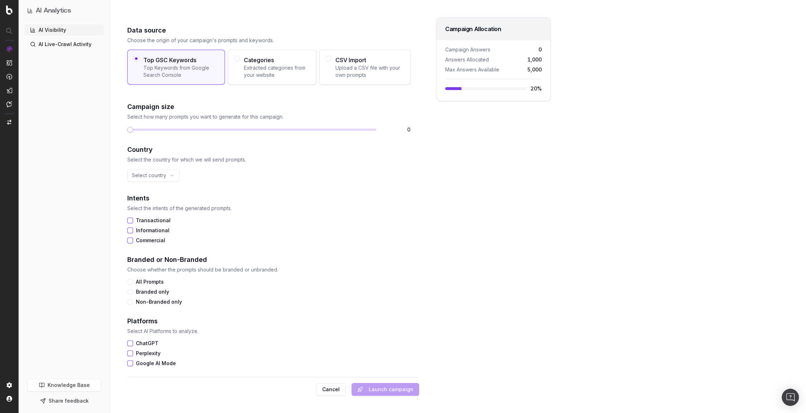
click at [53, 386] on link "Knowledge Base" at bounding box center [64, 385] width 74 height 13
